Goal: Entertainment & Leisure: Consume media (video, audio)

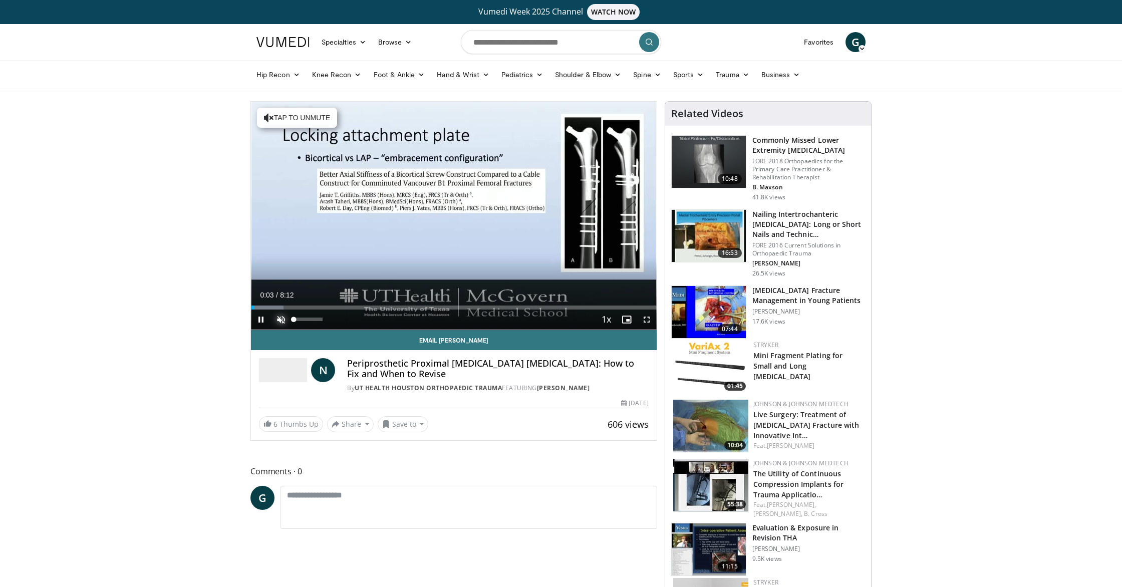
click at [280, 319] on span "Video Player" at bounding box center [281, 320] width 20 height 20
click at [261, 321] on span "Video Player" at bounding box center [261, 320] width 20 height 20
click at [259, 319] on span "Video Player" at bounding box center [261, 320] width 20 height 20
click at [275, 309] on div "Progress Bar" at bounding box center [275, 308] width 1 height 4
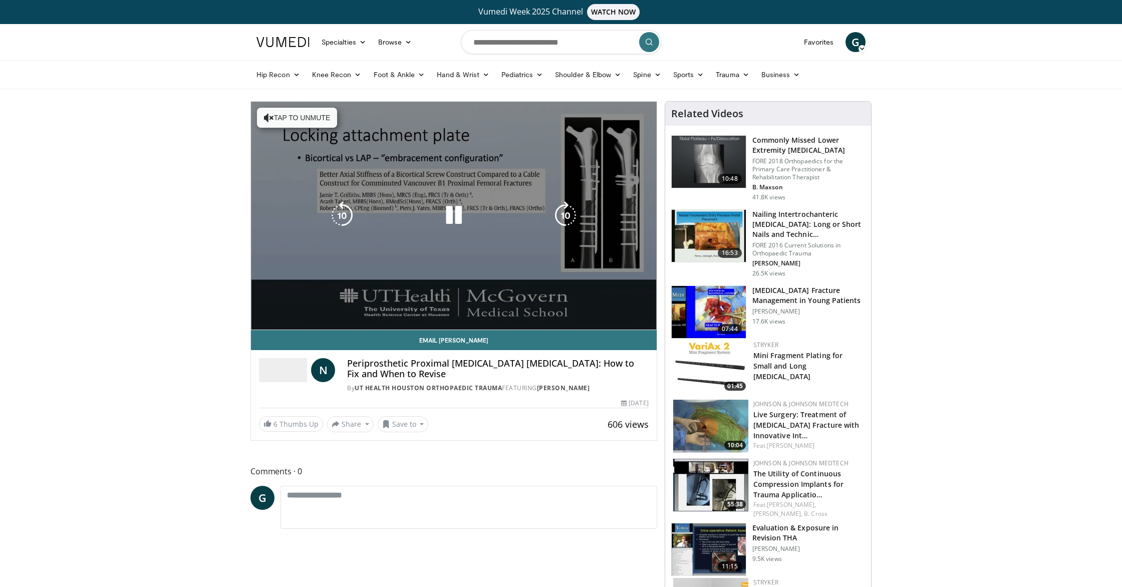
click at [318, 308] on div "10 seconds Tap to unmute" at bounding box center [454, 216] width 406 height 228
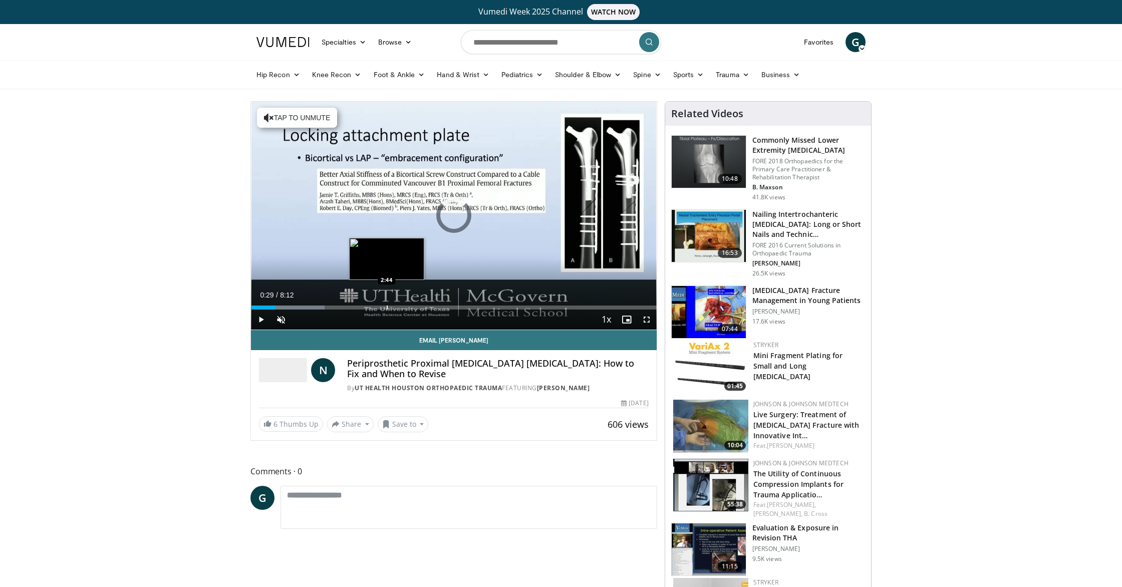
click at [387, 306] on div "Progress Bar" at bounding box center [387, 308] width 1 height 4
click at [437, 310] on div "Current Time 2:44 / Duration 8:12 Play Skip Backward Skip Forward Unmute 0% Loa…" at bounding box center [454, 320] width 406 height 20
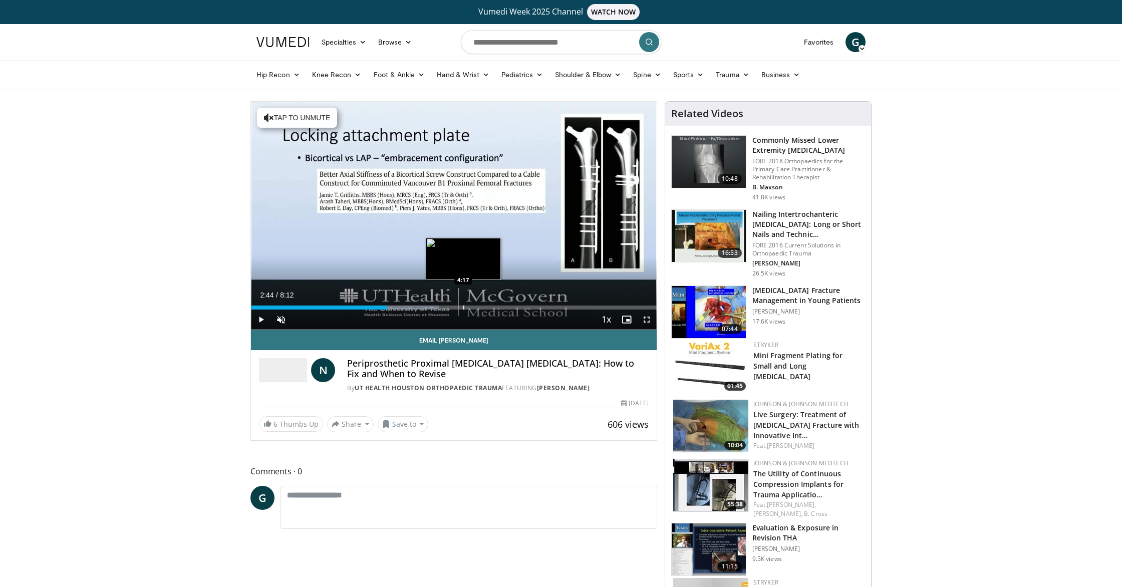
click at [463, 309] on div "Progress Bar" at bounding box center [463, 308] width 1 height 4
click at [491, 309] on div "Progress Bar" at bounding box center [491, 308] width 1 height 4
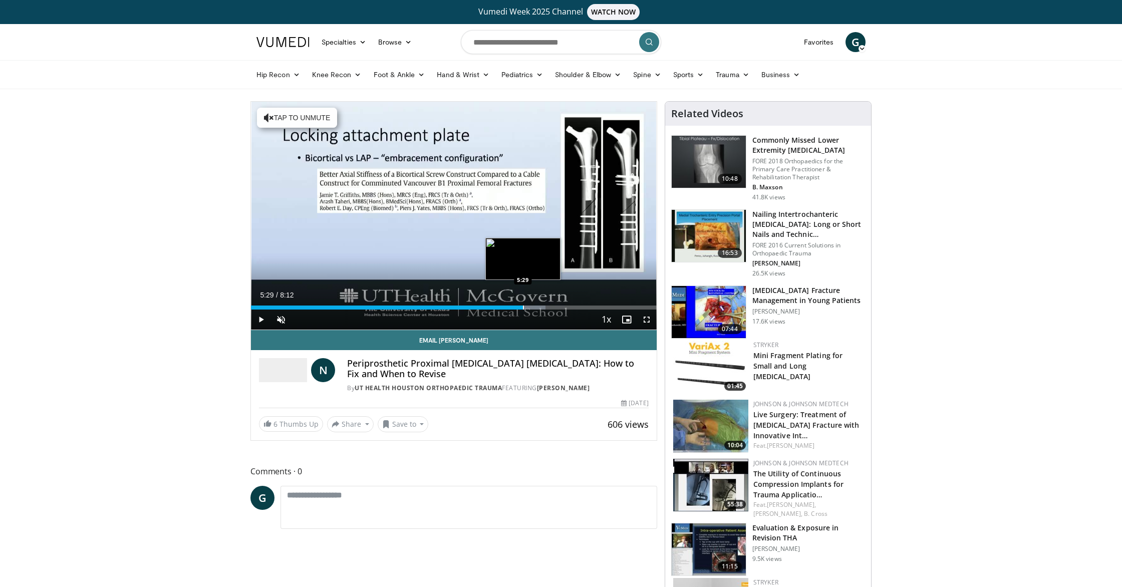
click at [523, 308] on div "Progress Bar" at bounding box center [523, 308] width 1 height 4
click at [567, 306] on div "Progress Bar" at bounding box center [567, 308] width 1 height 4
click at [621, 310] on span "Video Player" at bounding box center [627, 320] width 20 height 20
click at [619, 310] on span "Video Player" at bounding box center [627, 320] width 20 height 20
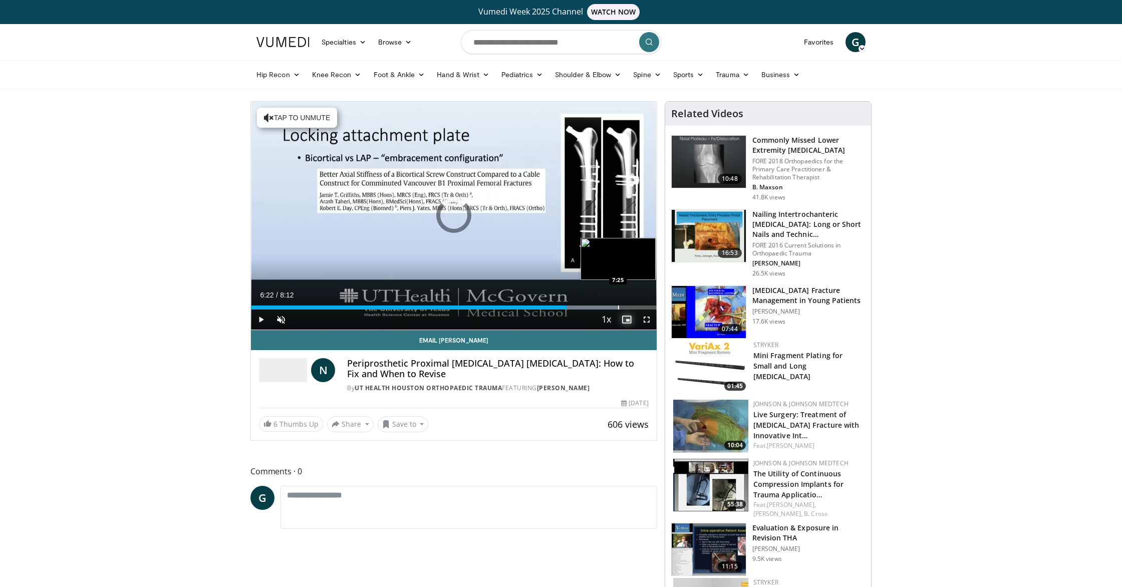
click at [618, 308] on div "Progress Bar" at bounding box center [618, 308] width 1 height 4
click at [627, 309] on div "Progress Bar" at bounding box center [627, 308] width 1 height 4
click at [636, 308] on div "Progress Bar" at bounding box center [636, 308] width 1 height 4
click at [644, 309] on div "Progress Bar" at bounding box center [644, 308] width 1 height 4
click at [651, 309] on div "Progress Bar" at bounding box center [651, 308] width 1 height 4
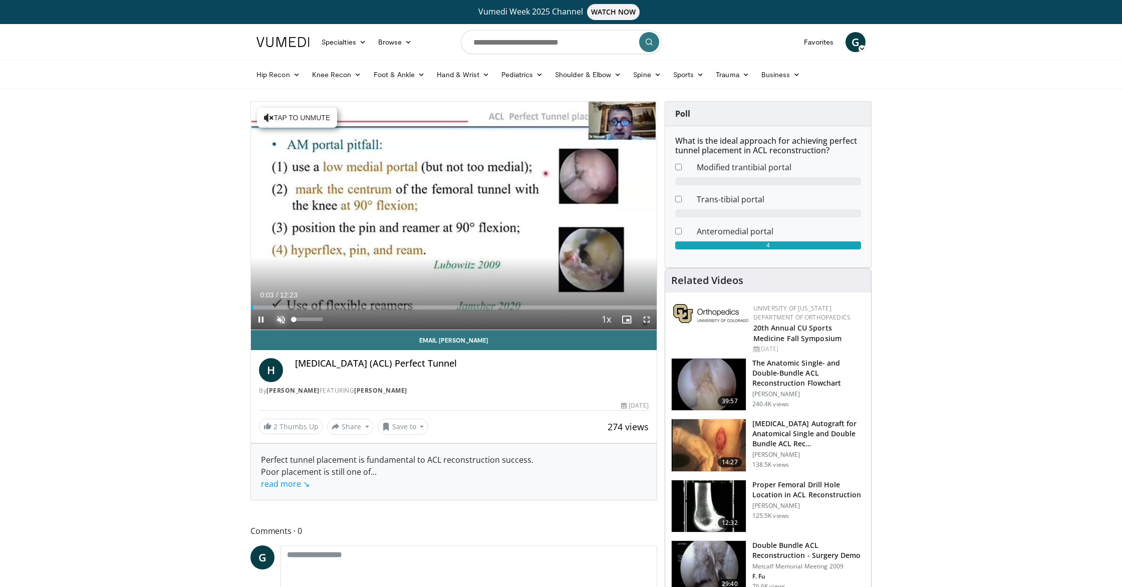
click at [281, 317] on span "Video Player" at bounding box center [281, 320] width 20 height 20
click at [281, 319] on span "Video Player" at bounding box center [281, 320] width 20 height 20
click at [260, 319] on span "Video Player" at bounding box center [261, 320] width 20 height 20
click at [281, 317] on span "Video Player" at bounding box center [281, 320] width 20 height 20
click at [264, 319] on span "Video Player" at bounding box center [261, 320] width 20 height 20
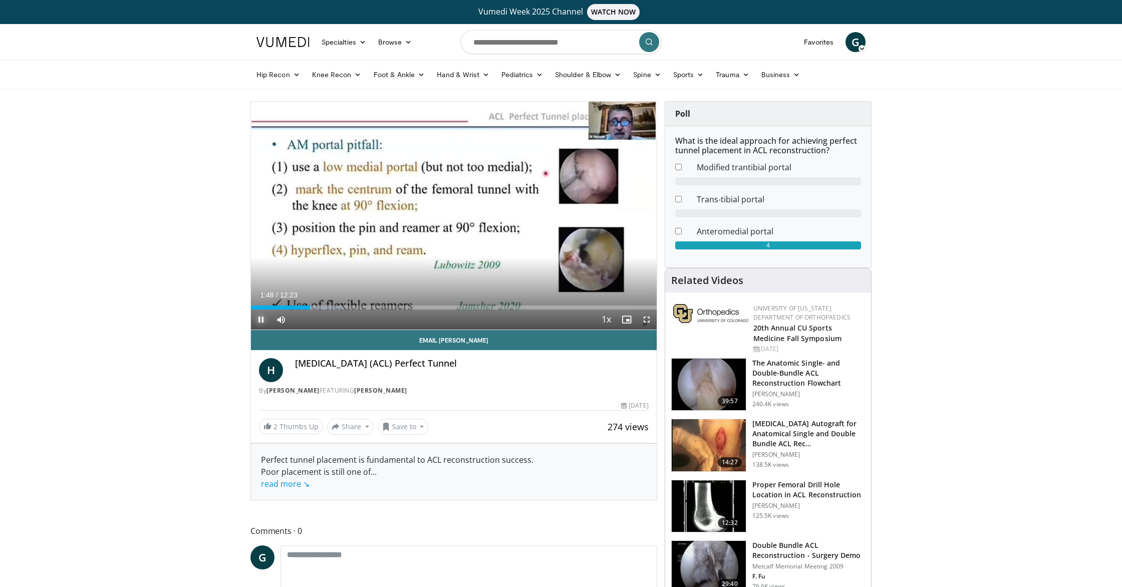
click at [261, 319] on span "Video Player" at bounding box center [261, 320] width 20 height 20
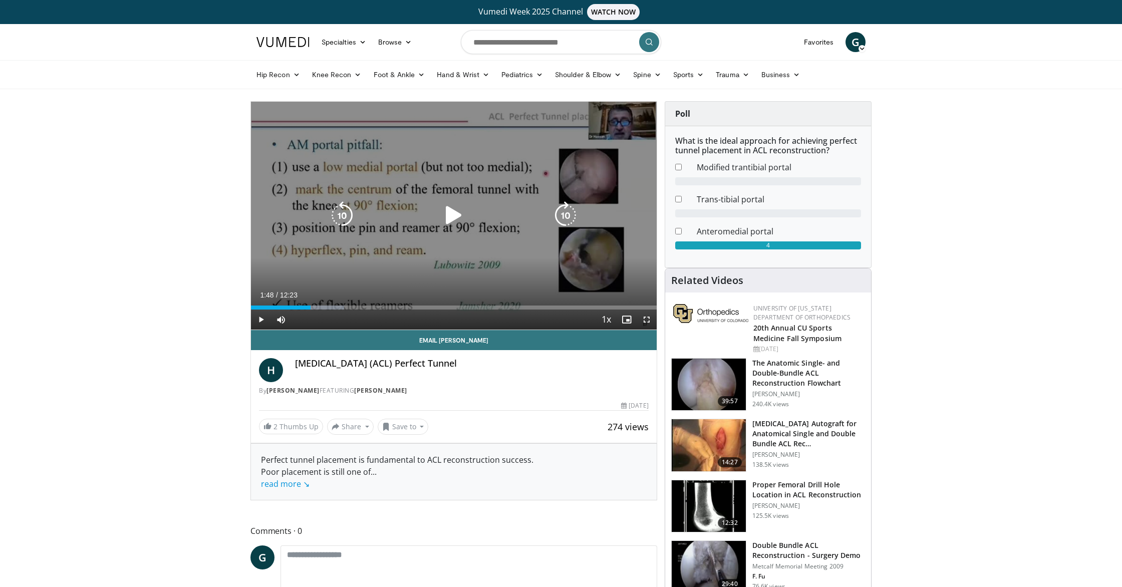
click at [446, 216] on icon "Video Player" at bounding box center [454, 215] width 28 height 28
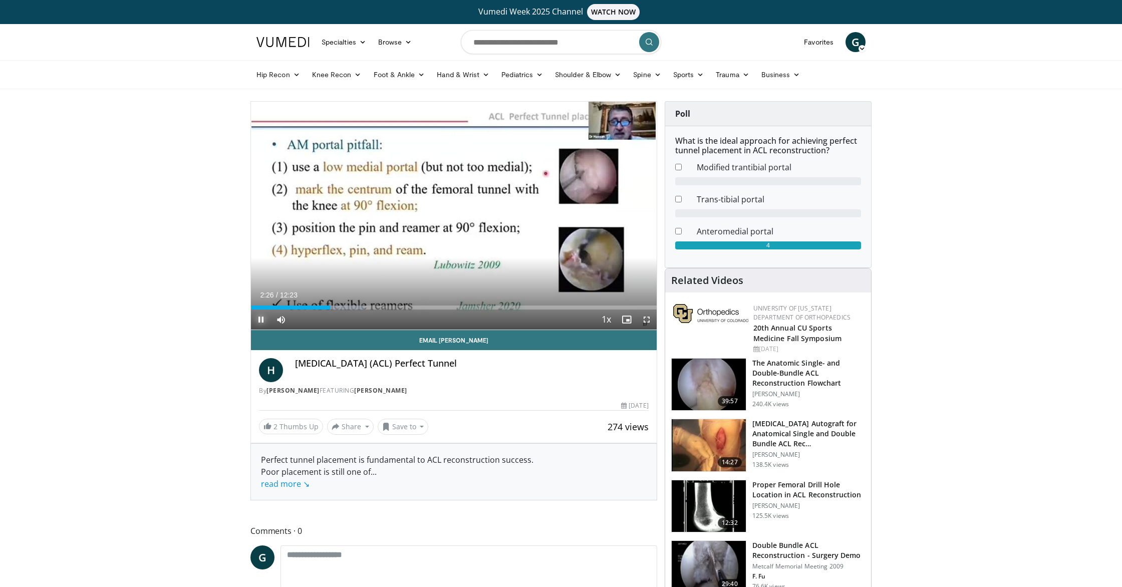
click at [259, 320] on span "Video Player" at bounding box center [261, 320] width 20 height 20
click at [263, 319] on span "Video Player" at bounding box center [261, 320] width 20 height 20
click at [395, 308] on div "Progress Bar" at bounding box center [395, 308] width 1 height 4
click at [262, 317] on span "Video Player" at bounding box center [261, 320] width 20 height 20
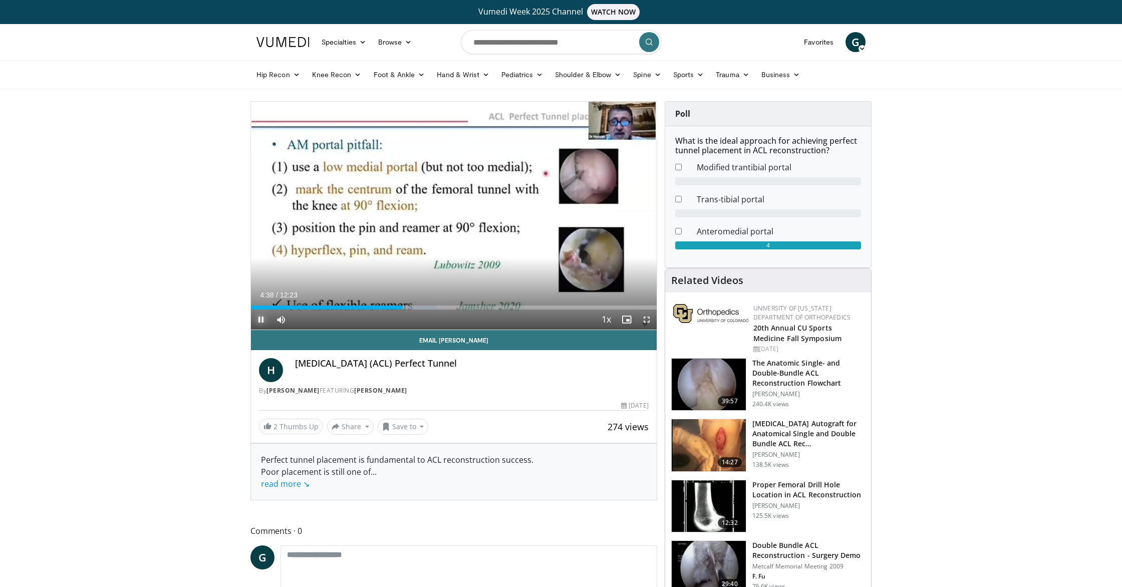
click at [261, 321] on span "Video Player" at bounding box center [261, 320] width 20 height 20
click at [261, 318] on span "Video Player" at bounding box center [261, 320] width 20 height 20
click at [262, 321] on span "Video Player" at bounding box center [261, 320] width 20 height 20
click at [261, 320] on span "Video Player" at bounding box center [261, 320] width 20 height 20
click at [577, 308] on div "Progress Bar" at bounding box center [577, 308] width 1 height 4
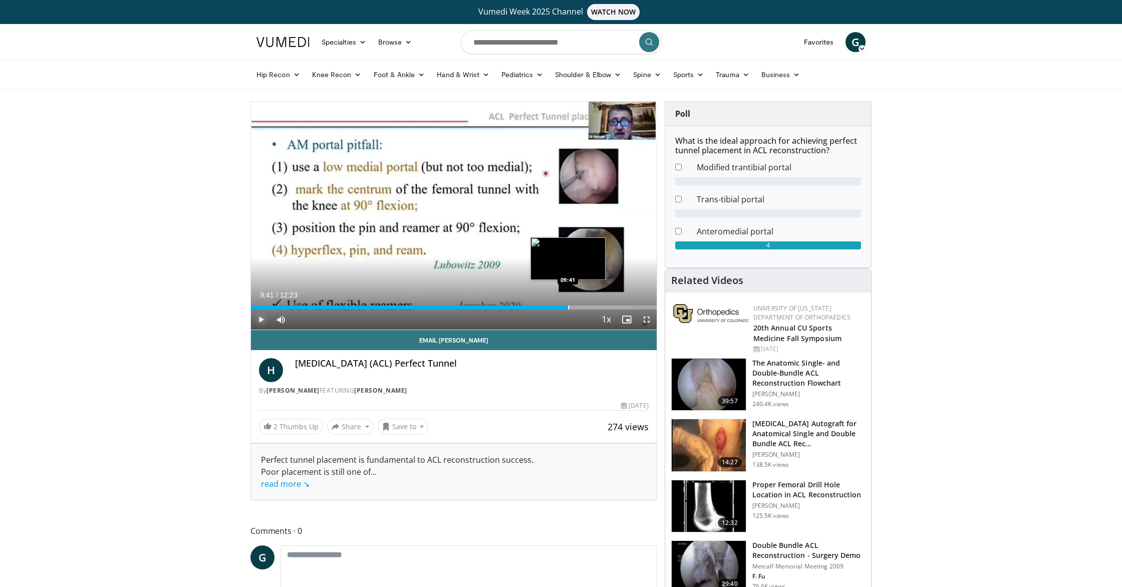
click at [568, 309] on div "Progress Bar" at bounding box center [568, 308] width 1 height 4
click at [557, 309] on div "Progress Bar" at bounding box center [557, 308] width 1 height 4
click at [549, 309] on div "Progress Bar" at bounding box center [549, 308] width 1 height 4
click at [537, 308] on div "Progress Bar" at bounding box center [537, 308] width 1 height 4
click at [548, 309] on div "Progress Bar" at bounding box center [548, 308] width 1 height 4
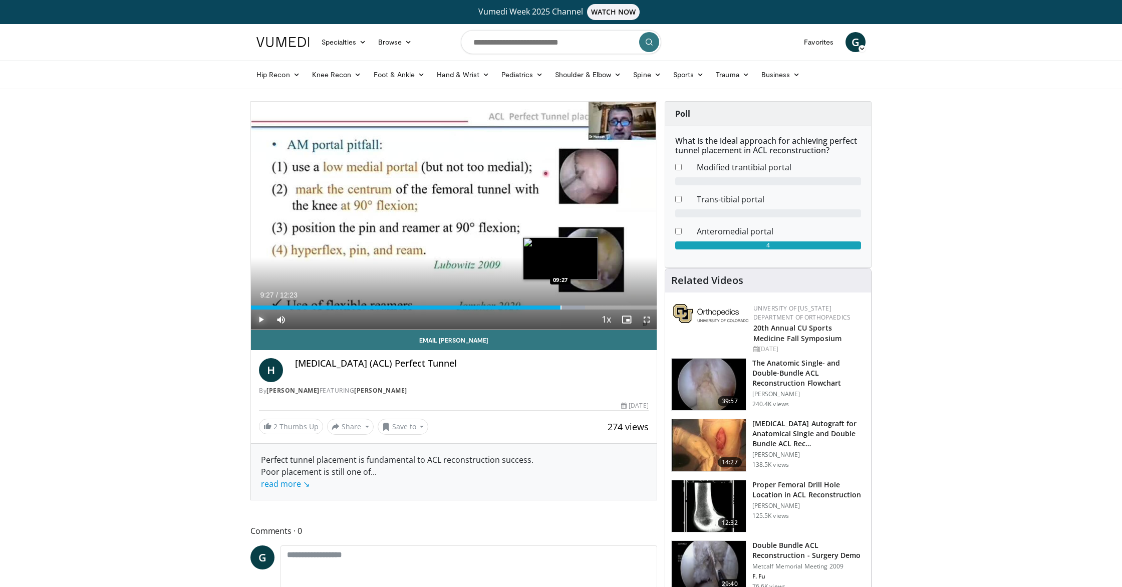
click at [561, 306] on div "Progress Bar" at bounding box center [561, 308] width 1 height 4
click at [570, 307] on div "Progress Bar" at bounding box center [570, 308] width 1 height 4
